Goal: Find specific page/section: Find specific page/section

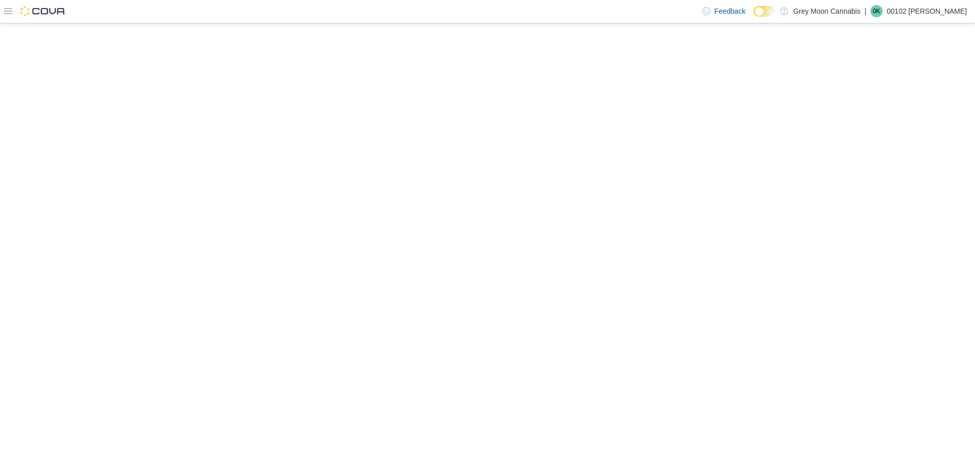
click at [10, 11] on icon at bounding box center [8, 11] width 8 height 8
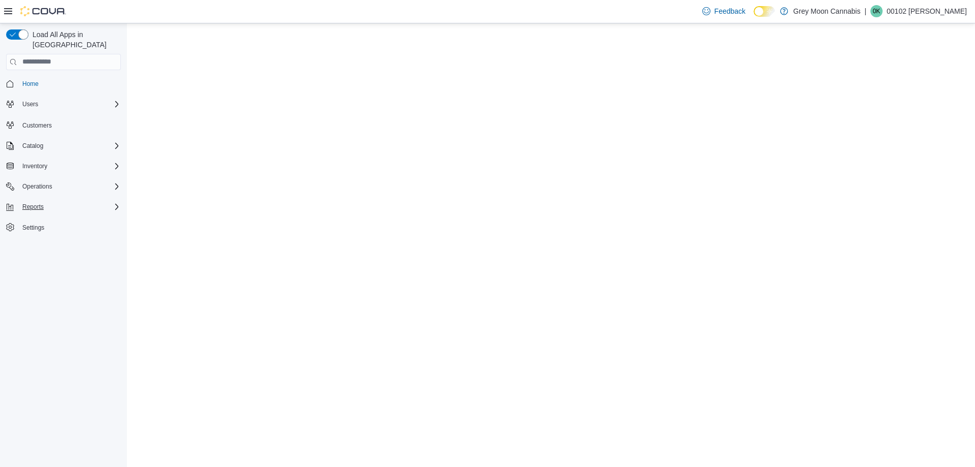
click at [74, 201] on div "Reports" at bounding box center [69, 207] width 103 height 12
click at [35, 274] on span "Reports" at bounding box center [28, 278] width 21 height 8
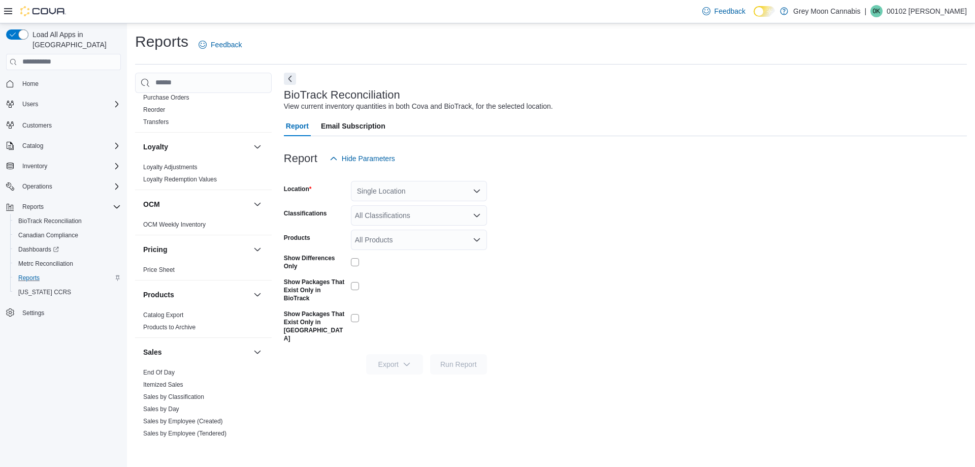
scroll to position [541, 0]
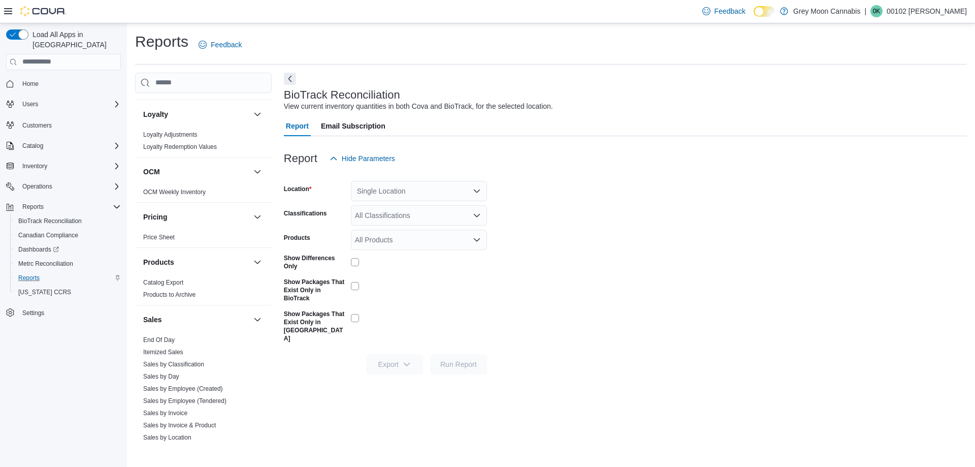
click at [275, 332] on div "Cash Management Cash Management Cash Out Details Compliance OCS Transaction Sub…" at bounding box center [551, 258] width 832 height 370
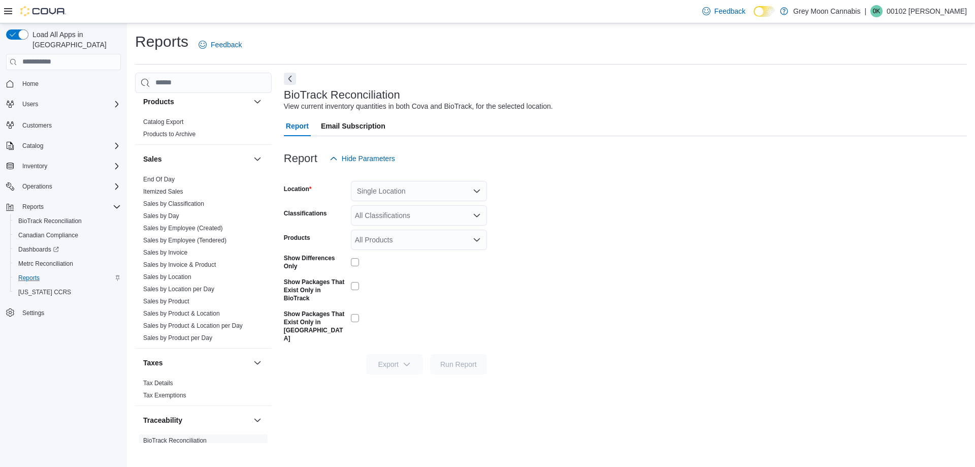
scroll to position [697, 0]
click at [118, 182] on icon "Complex example" at bounding box center [117, 186] width 8 height 8
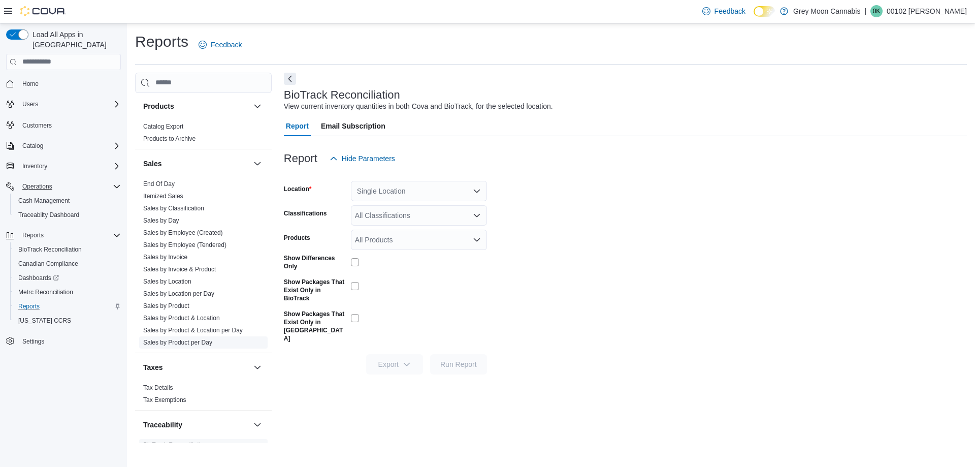
scroll to position [720, 0]
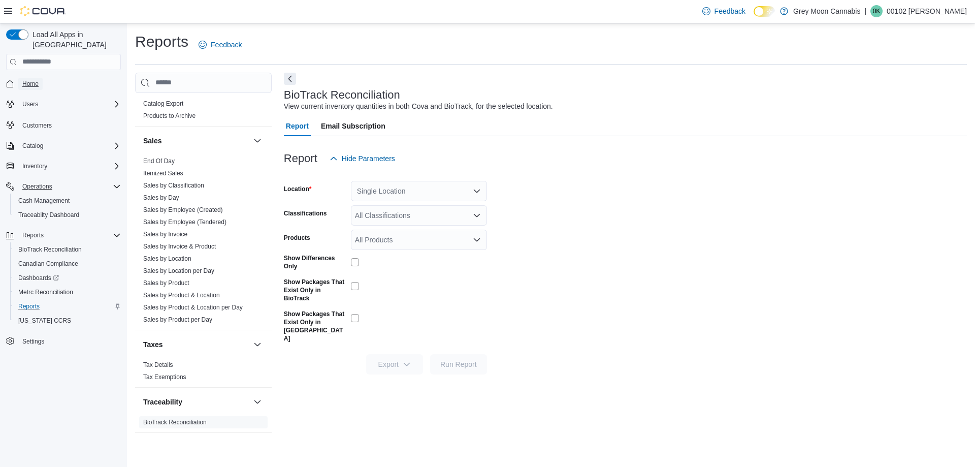
click at [41, 78] on link "Home" at bounding box center [30, 84] width 24 height 12
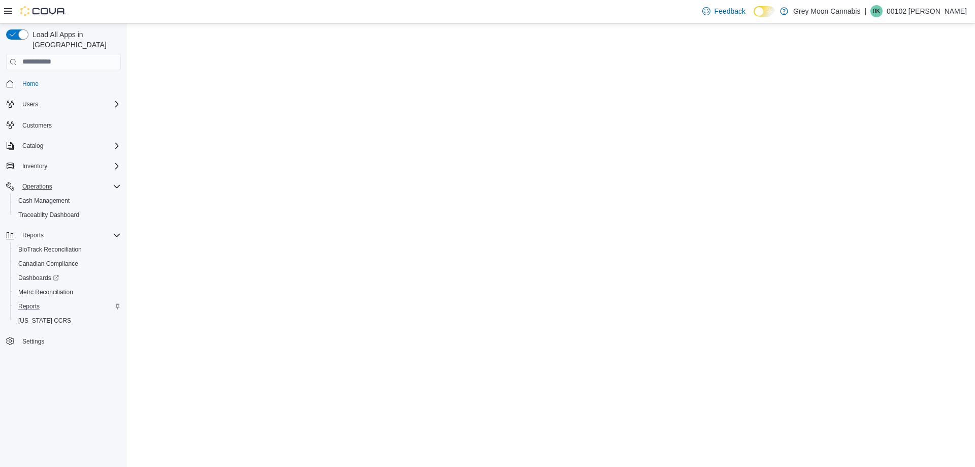
click at [110, 98] on div "Users" at bounding box center [69, 104] width 103 height 12
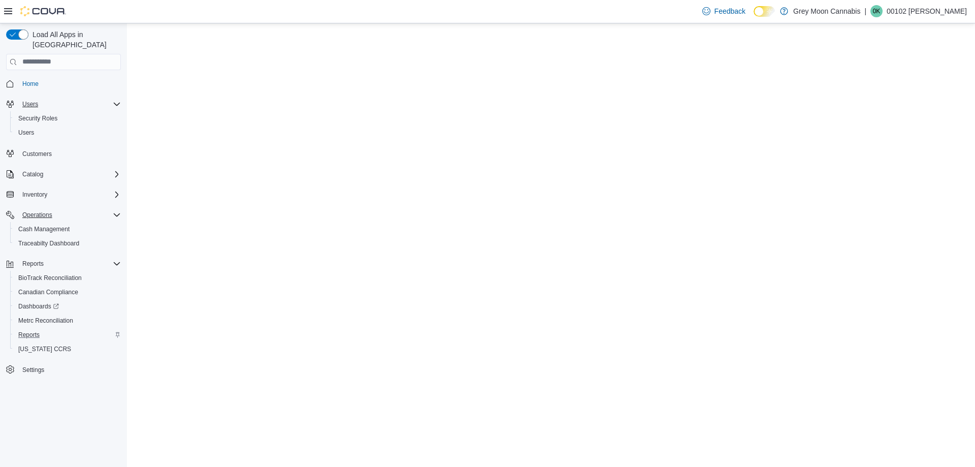
click at [110, 98] on div "Users" at bounding box center [69, 104] width 103 height 12
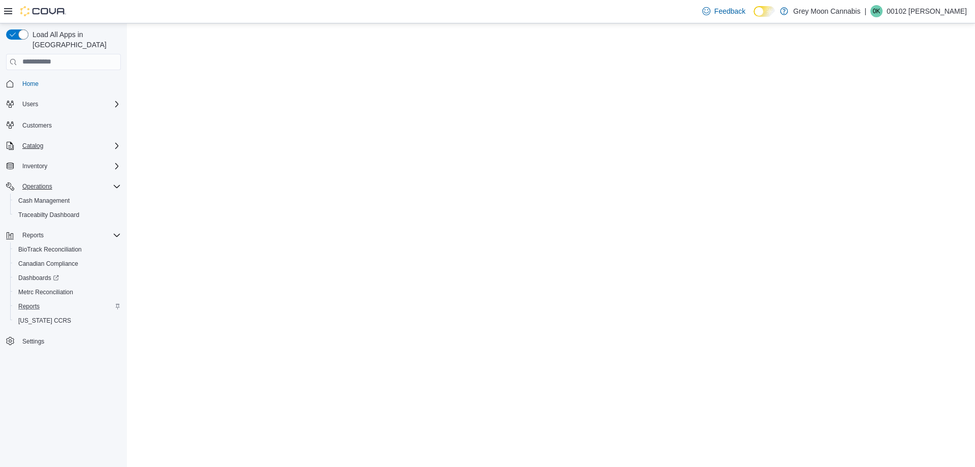
click at [113, 142] on icon "Complex example" at bounding box center [117, 146] width 8 height 8
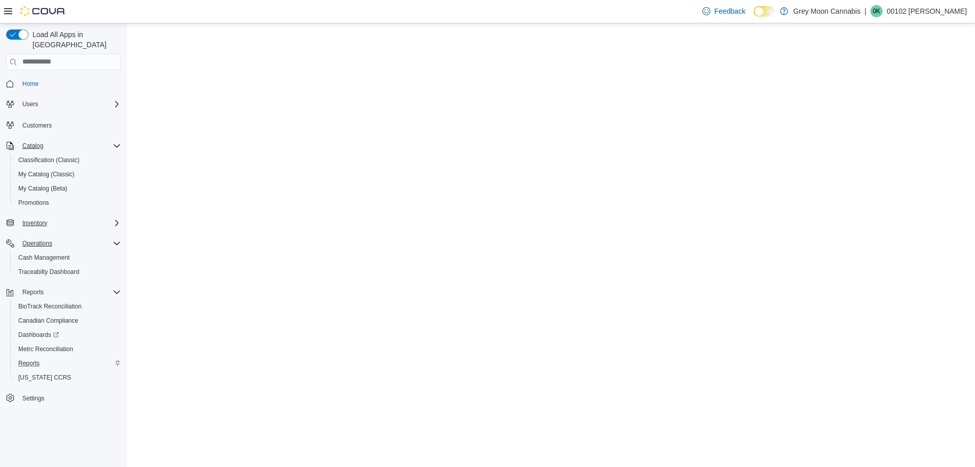
click at [114, 217] on div "Inventory" at bounding box center [69, 223] width 103 height 12
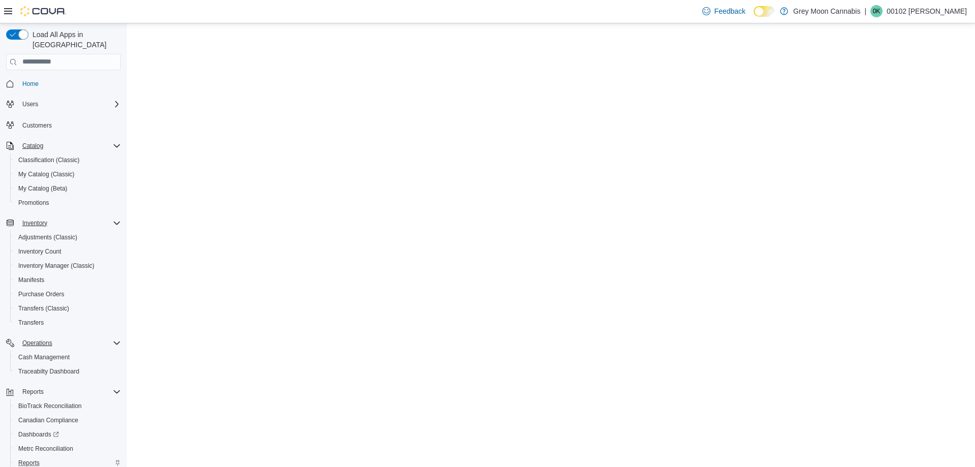
scroll to position [44, 0]
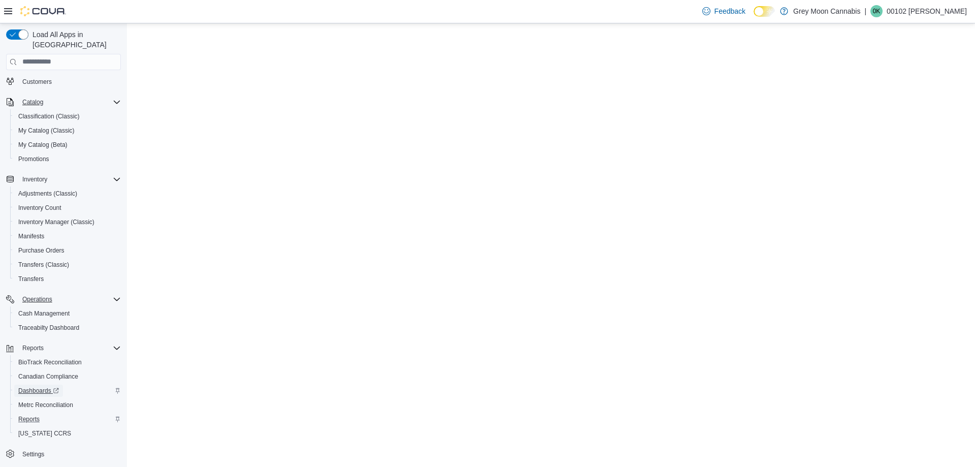
click at [38, 386] on span "Dashboards" at bounding box center [38, 390] width 41 height 8
click at [37, 415] on span "Reports" at bounding box center [28, 419] width 21 height 8
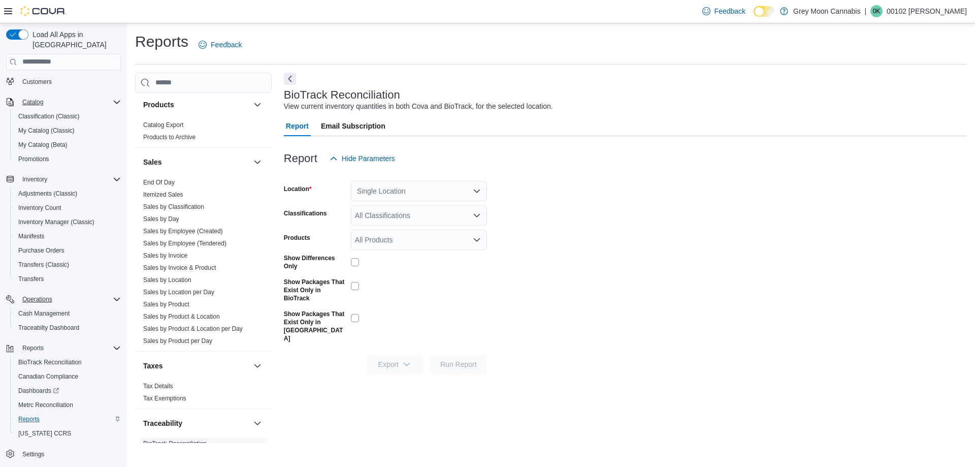
scroll to position [720, 0]
